Goal: Task Accomplishment & Management: Manage account settings

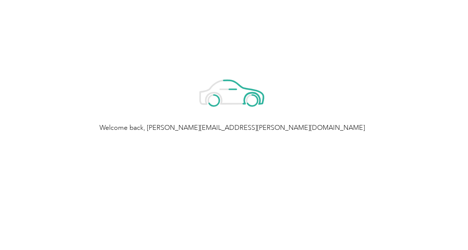
click at [161, 242] on html "Welcome back, [PERSON_NAME][EMAIL_ADDRESS][PERSON_NAME][DOMAIN_NAME]" at bounding box center [232, 125] width 464 height 250
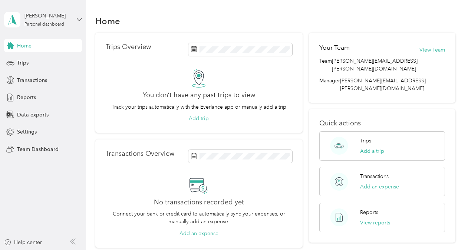
click at [79, 22] on icon at bounding box center [79, 19] width 5 height 5
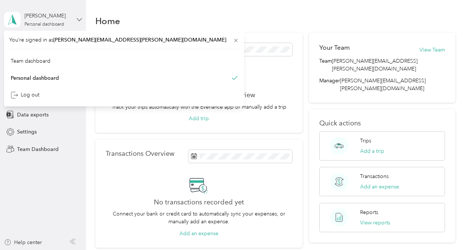
click at [79, 22] on icon at bounding box center [79, 19] width 5 height 5
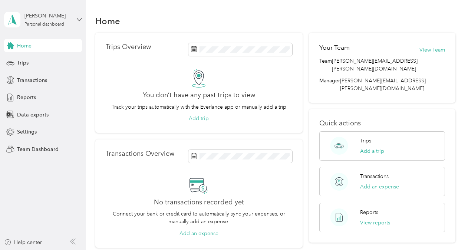
click at [78, 19] on icon at bounding box center [79, 19] width 5 height 5
click at [41, 60] on div "Team dashboard" at bounding box center [31, 60] width 40 height 8
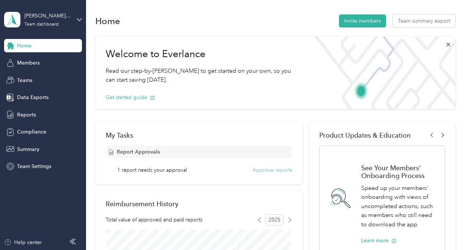
click at [281, 168] on button "Approve reports" at bounding box center [272, 170] width 40 height 8
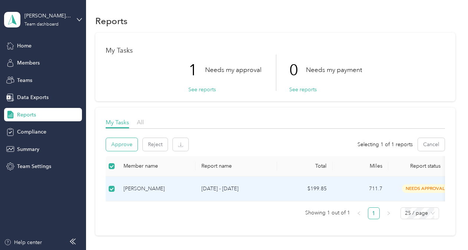
click at [126, 148] on button "Approve" at bounding box center [122, 144] width 32 height 13
